Goal: Find specific fact: Find specific fact

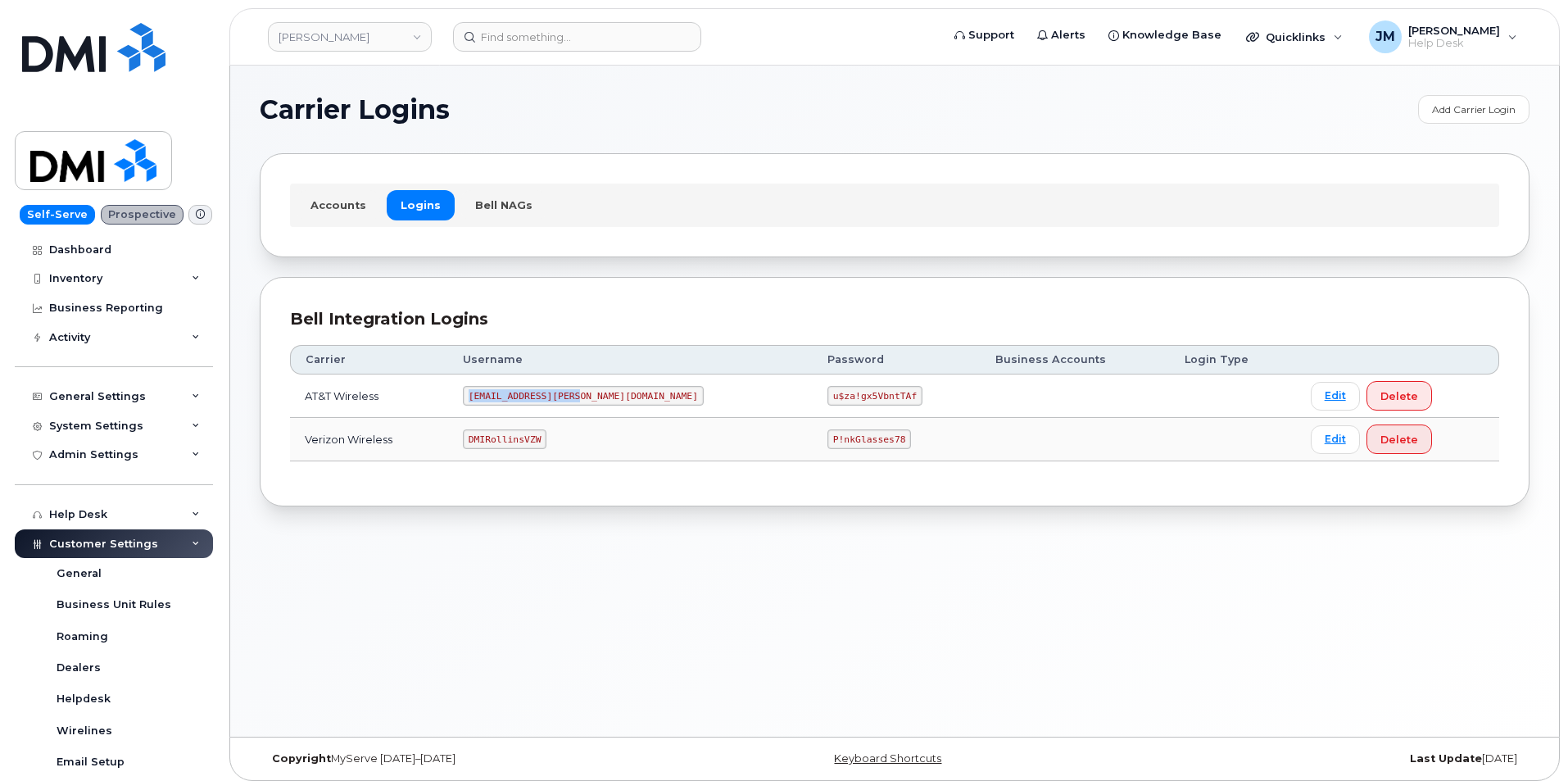
drag, startPoint x: 603, startPoint y: 396, endPoint x: 458, endPoint y: 399, distance: 145.0
click at [458, 399] on tr "AT&T Wireless MS-Rollins@dminc.com u$za!gx5VbntTAf Edit Delete" at bounding box center [894, 396] width 1209 height 44
copy tr "MS-Rollins@dminc.com"
drag, startPoint x: 813, startPoint y: 390, endPoint x: 705, endPoint y: 399, distance: 108.4
click at [705, 399] on tr "AT&T Wireless MS-Rollins@dminc.com u$za!gx5VbntTAf Edit Delete" at bounding box center [894, 396] width 1209 height 44
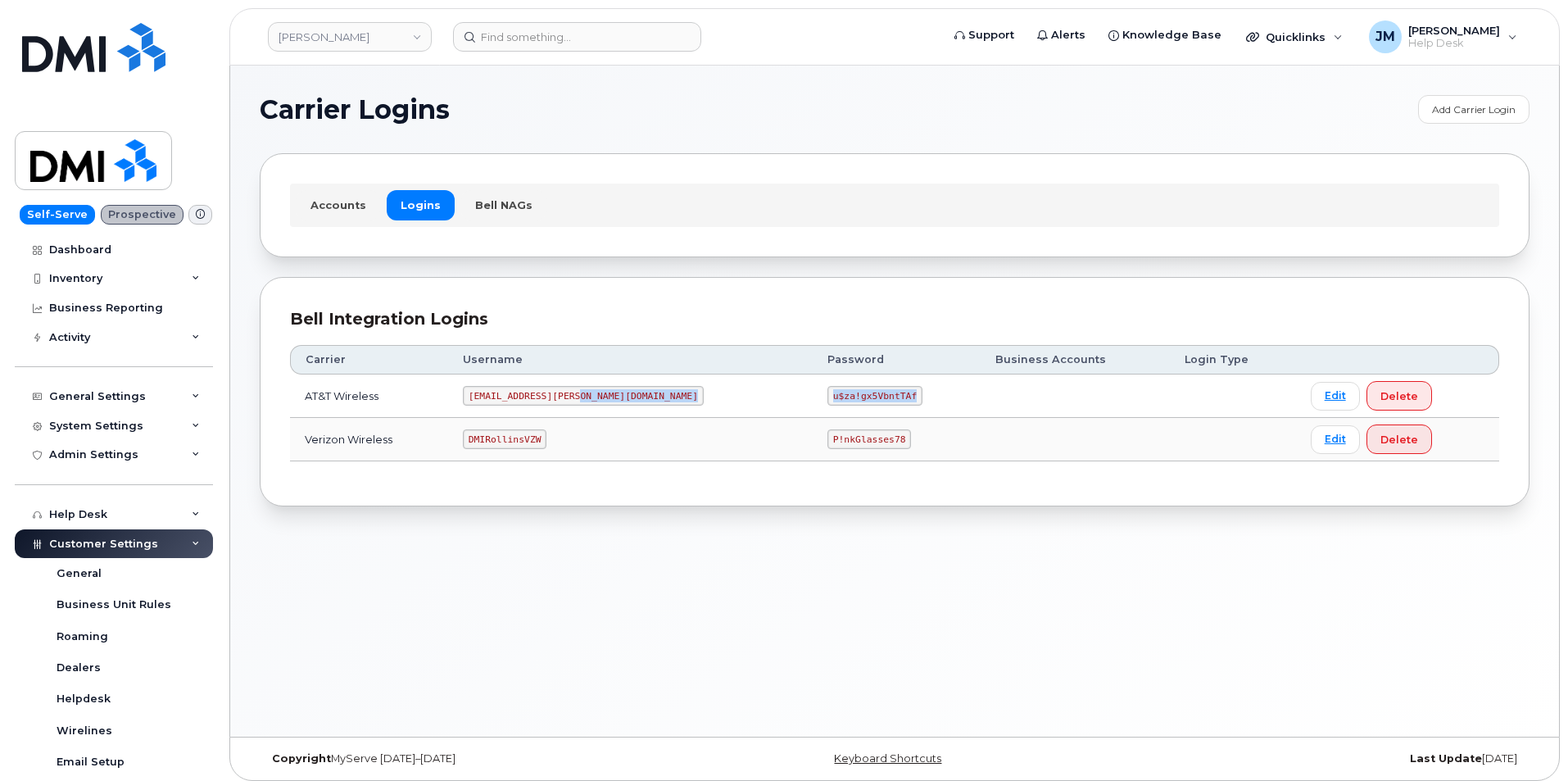
copy tr "u$za!gx5VbntTAf"
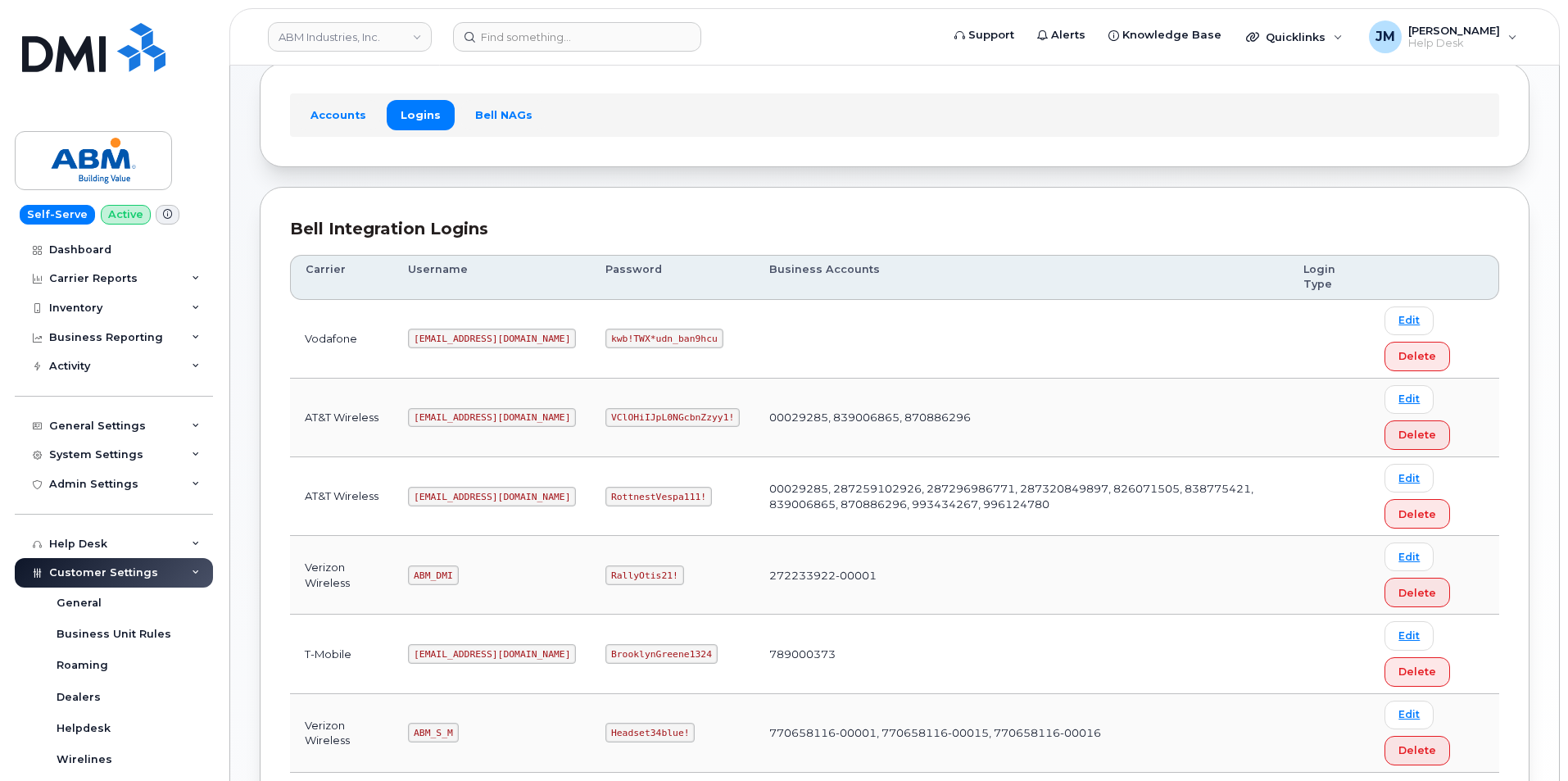
scroll to position [222, 0]
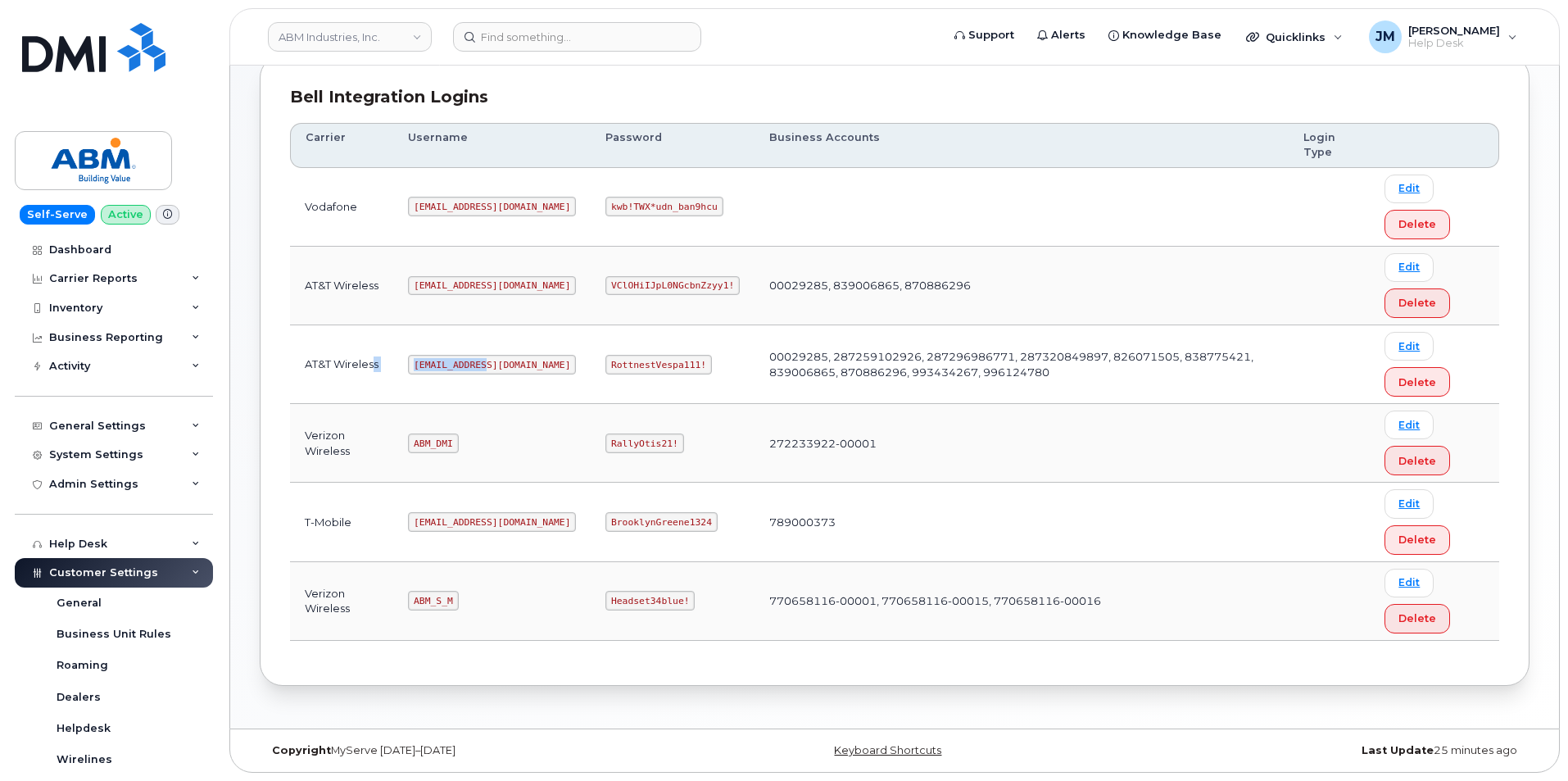
drag, startPoint x: 483, startPoint y: 363, endPoint x: 409, endPoint y: 366, distance: 74.1
click at [376, 373] on tr "AT&T Wireless [EMAIL_ADDRESS][DOMAIN_NAME] RottnestVespa111! 00029285, 28725910…" at bounding box center [894, 365] width 1209 height 78
click at [430, 364] on code "[EMAIL_ADDRESS][DOMAIN_NAME]" at bounding box center [492, 365] width 168 height 20
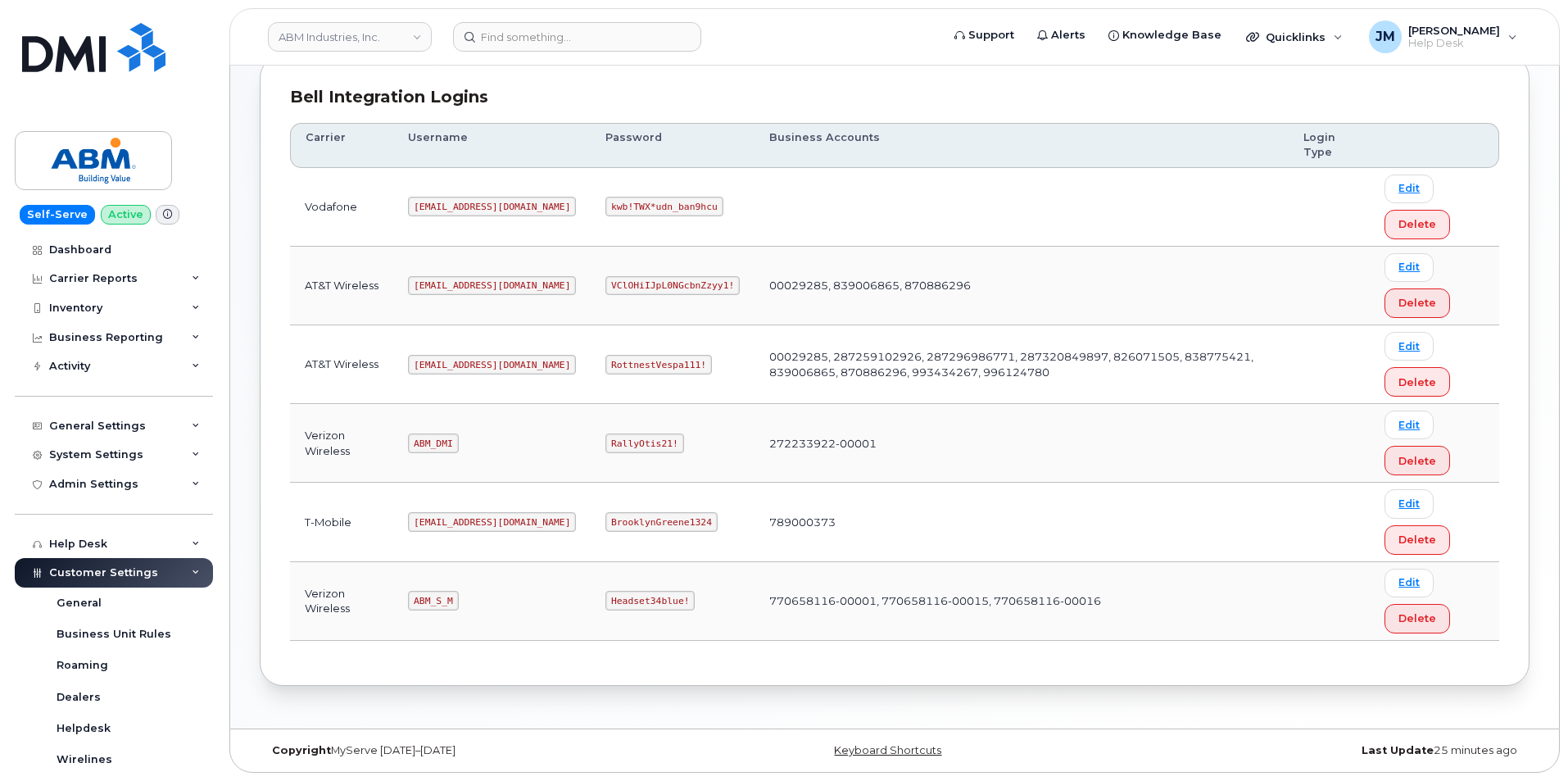
click at [620, 374] on code "RottnestVespa111!" at bounding box center [659, 365] width 107 height 20
drag, startPoint x: 645, startPoint y: 361, endPoint x: 554, endPoint y: 367, distance: 91.2
click at [605, 367] on code "RottnestVespa111!" at bounding box center [659, 365] width 107 height 20
copy code "RottnestVespa111!"
